Goal: Task Accomplishment & Management: Use online tool/utility

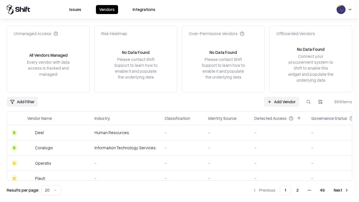
click at [281, 102] on link "Add Vendor" at bounding box center [281, 102] width 35 height 10
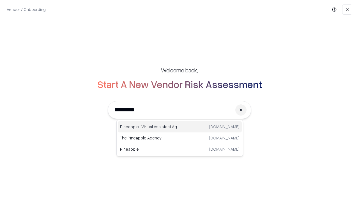
click at [180, 127] on div "Pineapple | Virtual Assistant Agency [DOMAIN_NAME]" at bounding box center [180, 126] width 124 height 11
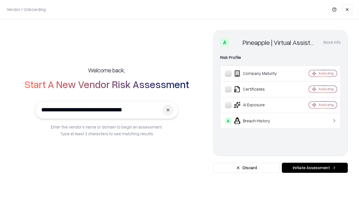
type input "**********"
click at [315, 168] on button "Initiate Assessment" at bounding box center [315, 168] width 66 height 10
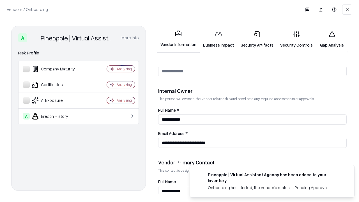
scroll to position [291, 0]
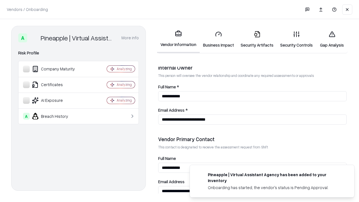
click at [218, 39] on link "Business Impact" at bounding box center [219, 39] width 38 height 26
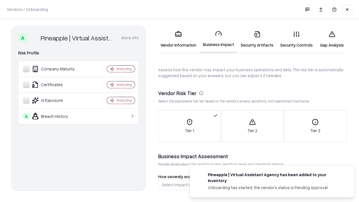
click at [257, 39] on link "Security Artifacts" at bounding box center [257, 39] width 40 height 26
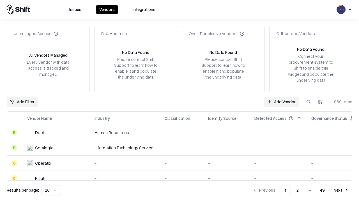
click at [281, 102] on link "Add Vendor" at bounding box center [281, 102] width 35 height 10
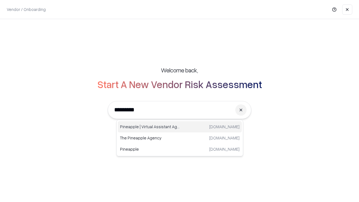
click at [180, 127] on div "Pineapple | Virtual Assistant Agency [DOMAIN_NAME]" at bounding box center [180, 126] width 124 height 11
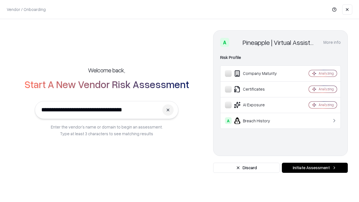
type input "**********"
click at [315, 168] on button "Initiate Assessment" at bounding box center [315, 168] width 66 height 10
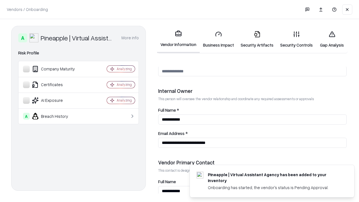
scroll to position [291, 0]
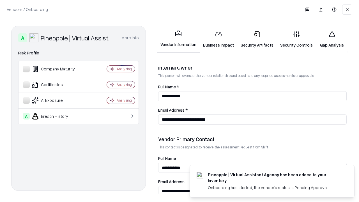
click at [332, 39] on link "Gap Analysis" at bounding box center [332, 39] width 32 height 26
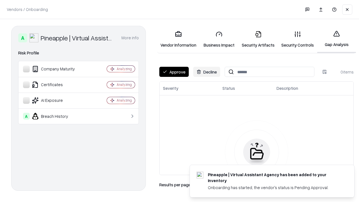
click at [174, 72] on button "Approve" at bounding box center [173, 72] width 29 height 10
